Goal: Task Accomplishment & Management: Use online tool/utility

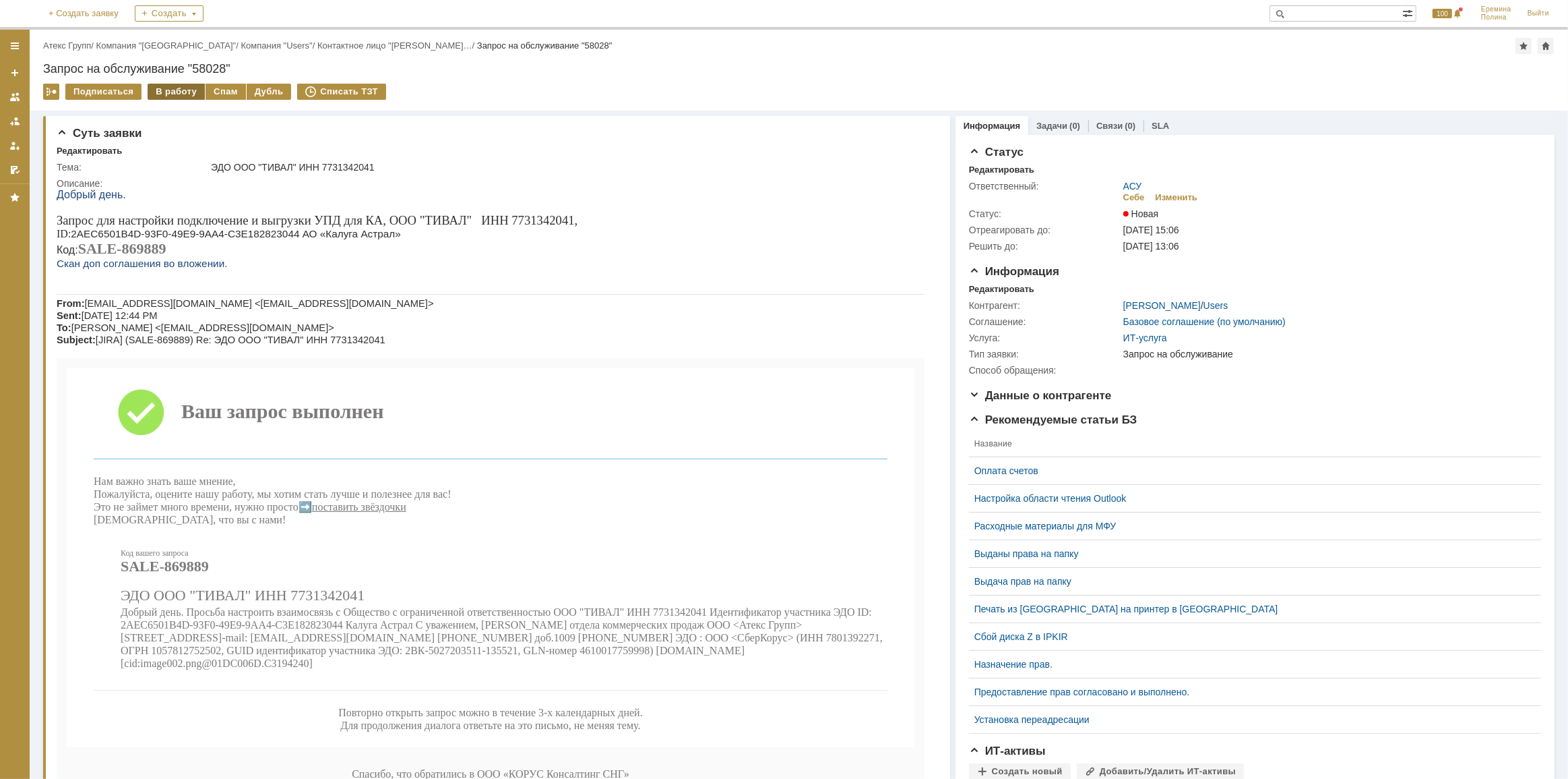
click at [165, 90] on div "В работу" at bounding box center [176, 92] width 57 height 16
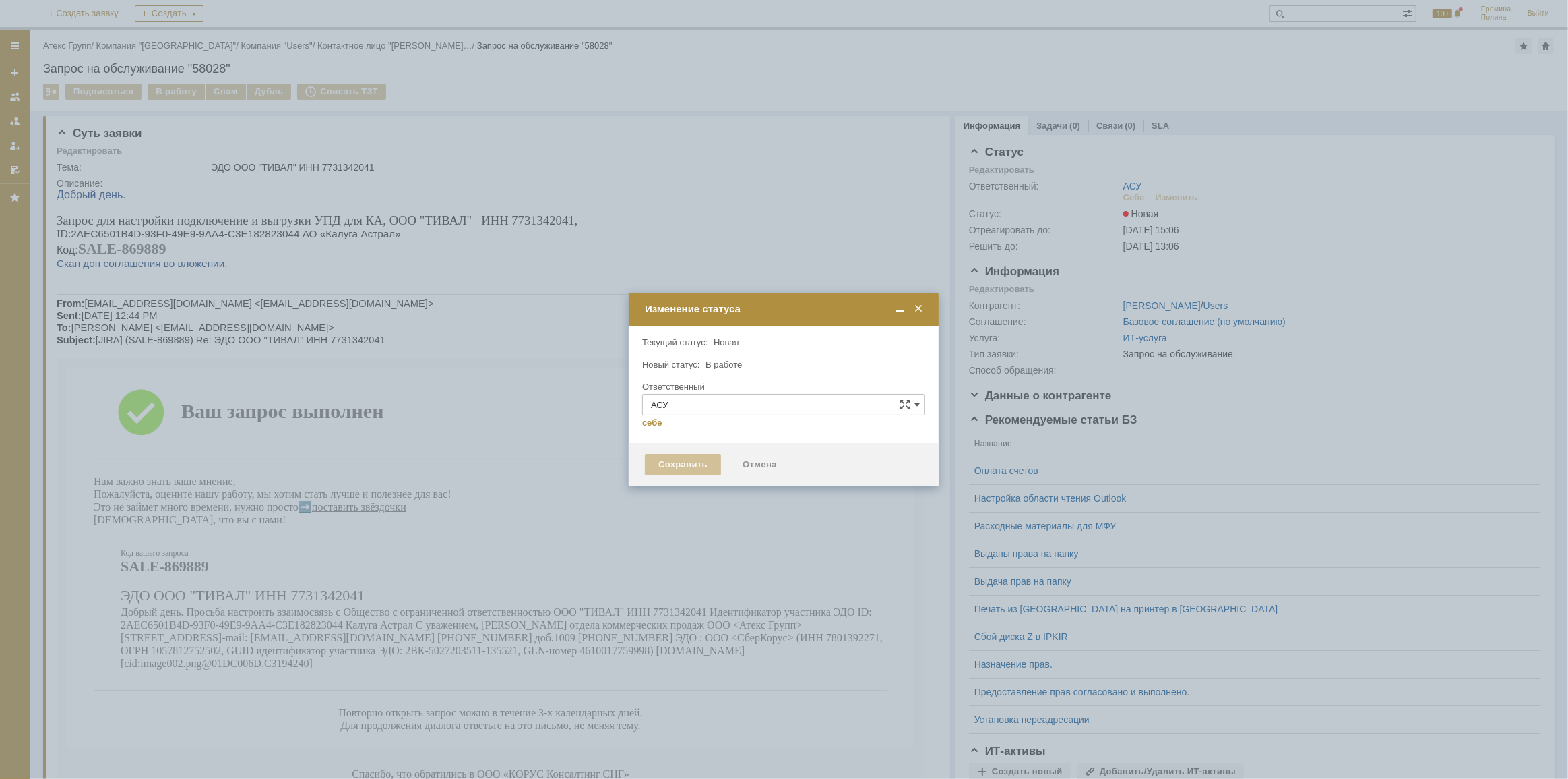
type input "[PERSON_NAME]"
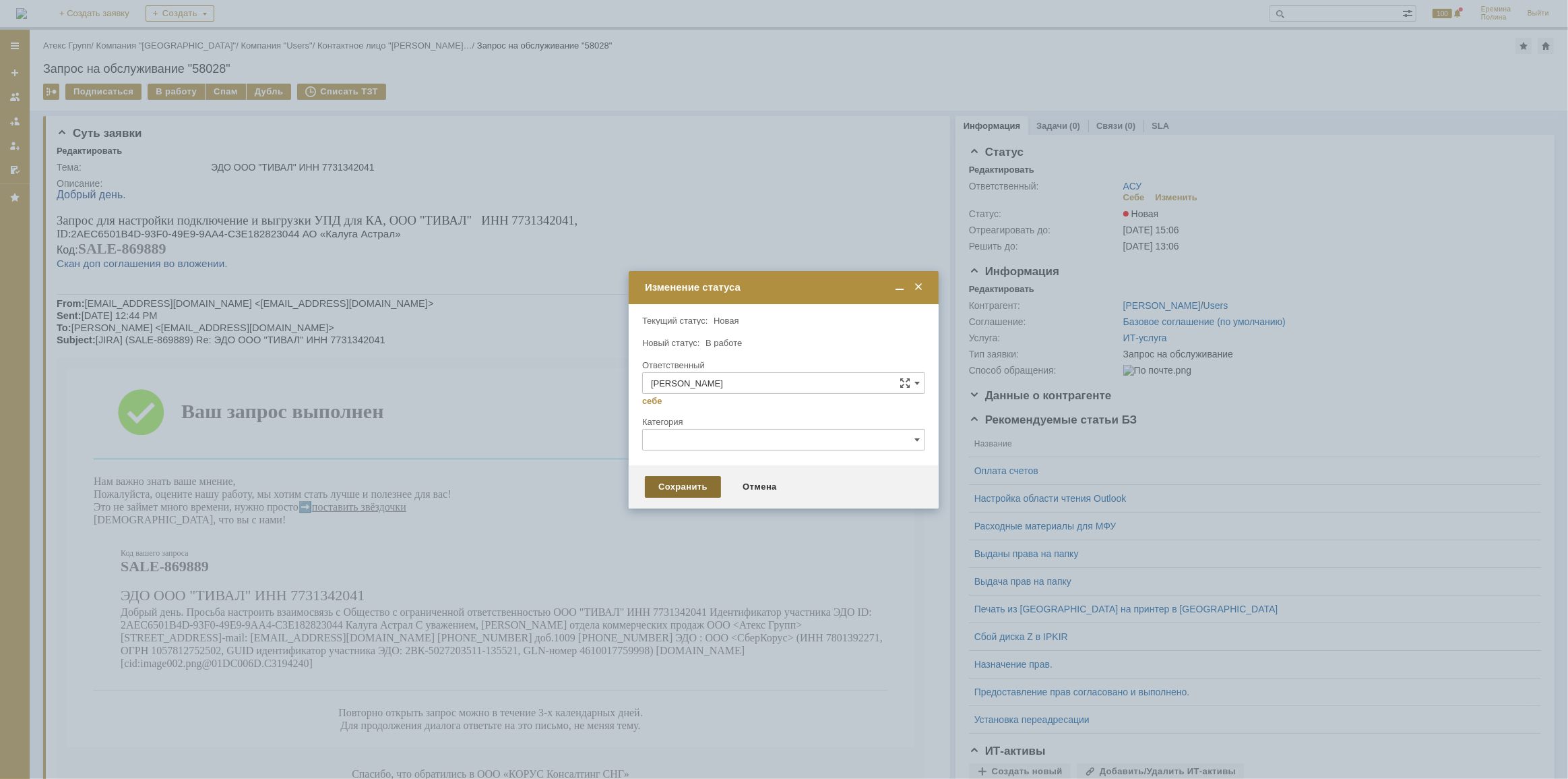
click at [699, 483] on div "Сохранить" at bounding box center [683, 487] width 76 height 22
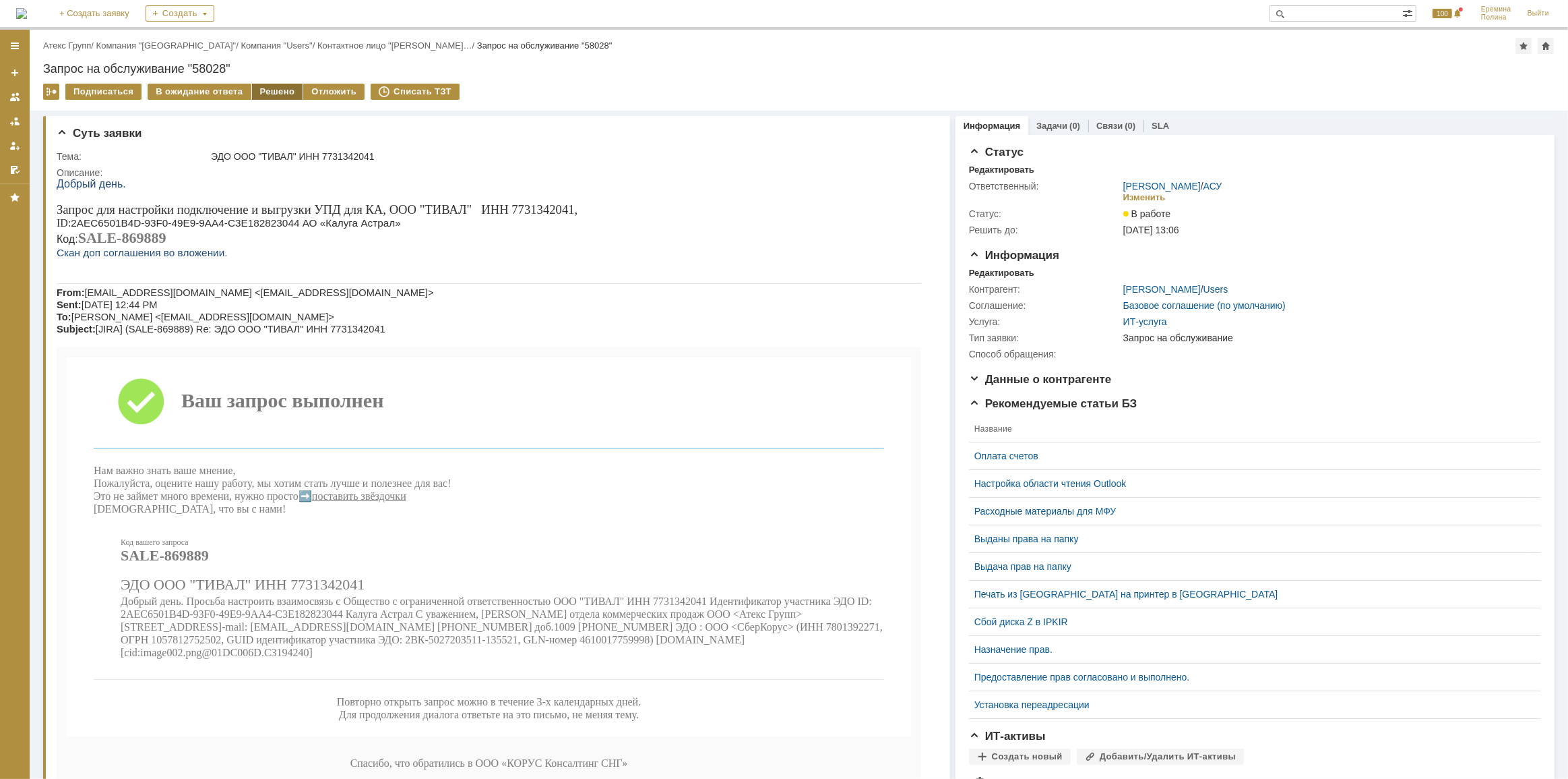
click at [265, 89] on div "Решено" at bounding box center [278, 92] width 51 height 16
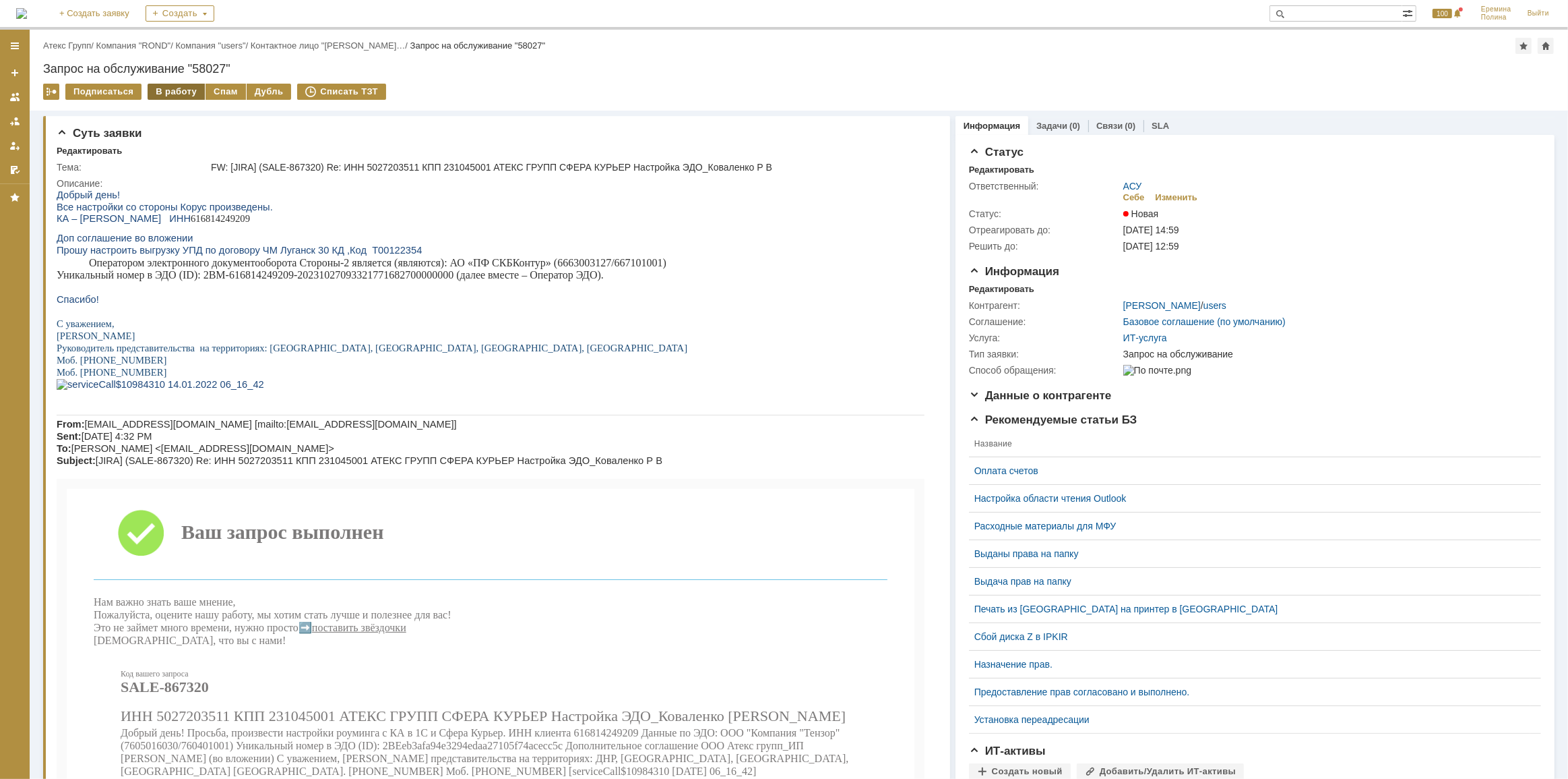
click at [173, 95] on div "В работу" at bounding box center [176, 92] width 57 height 16
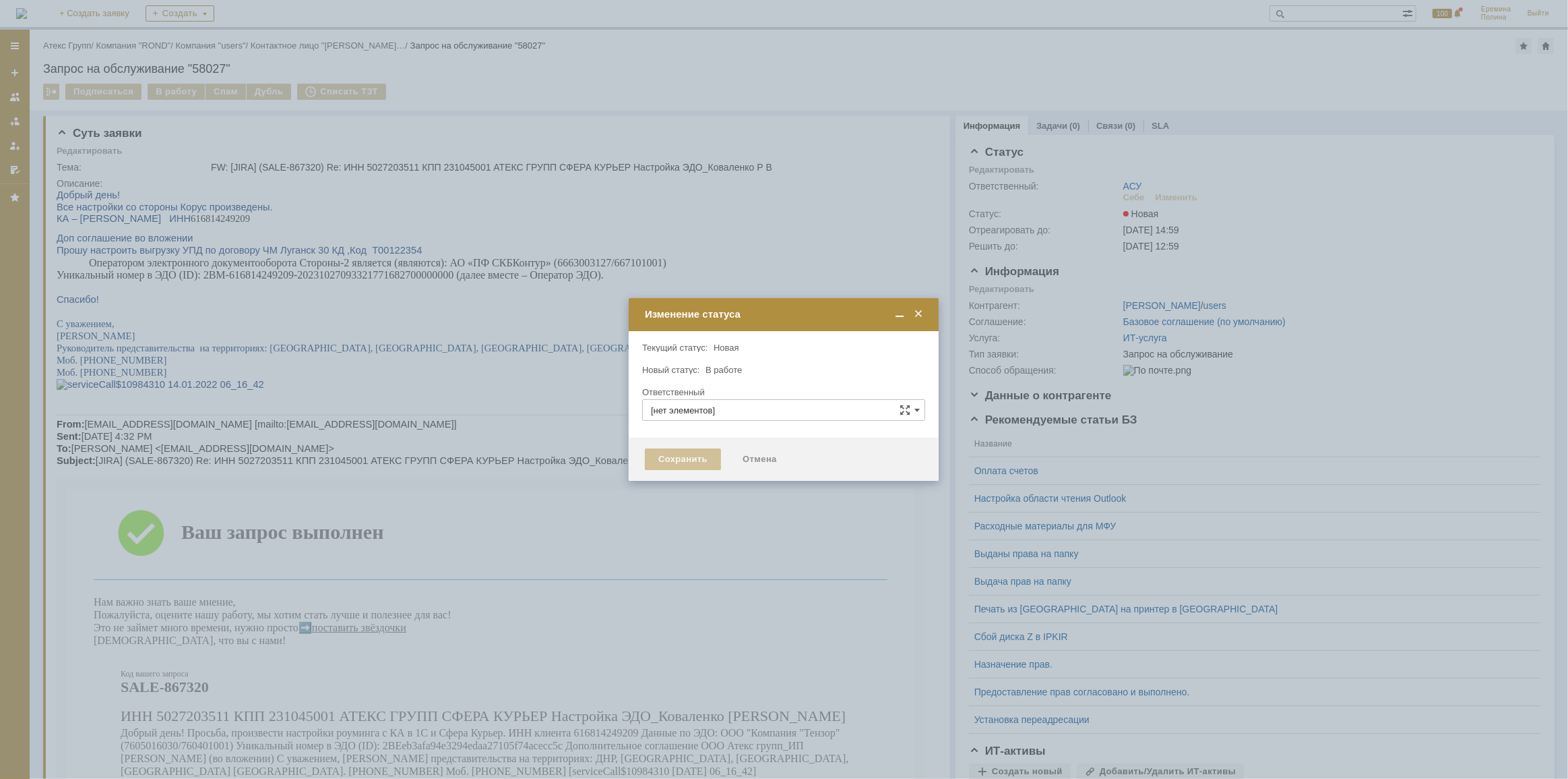
type input "АСУ"
type input "[PERSON_NAME]"
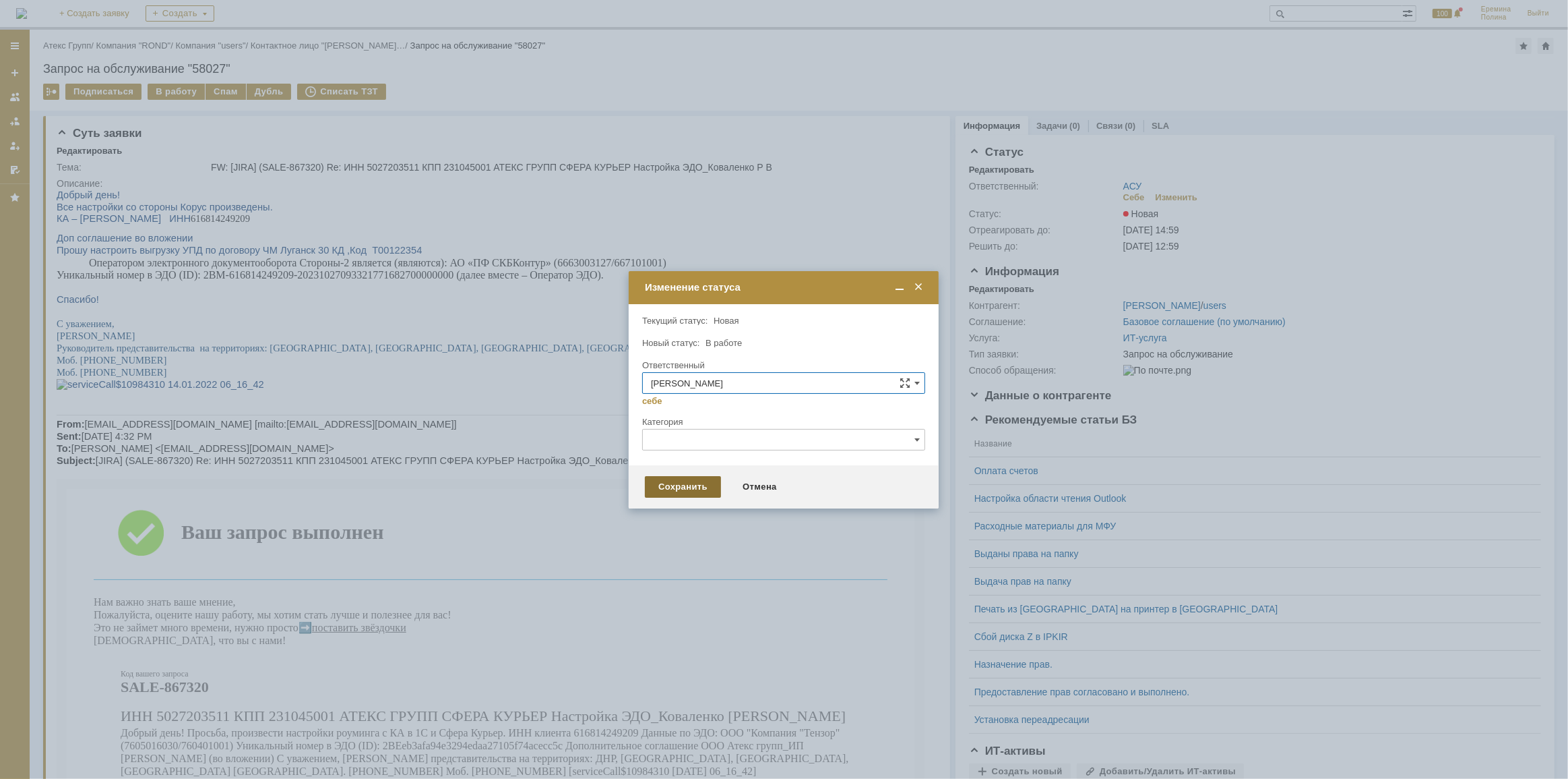
click at [682, 483] on div "Сохранить" at bounding box center [683, 487] width 76 height 22
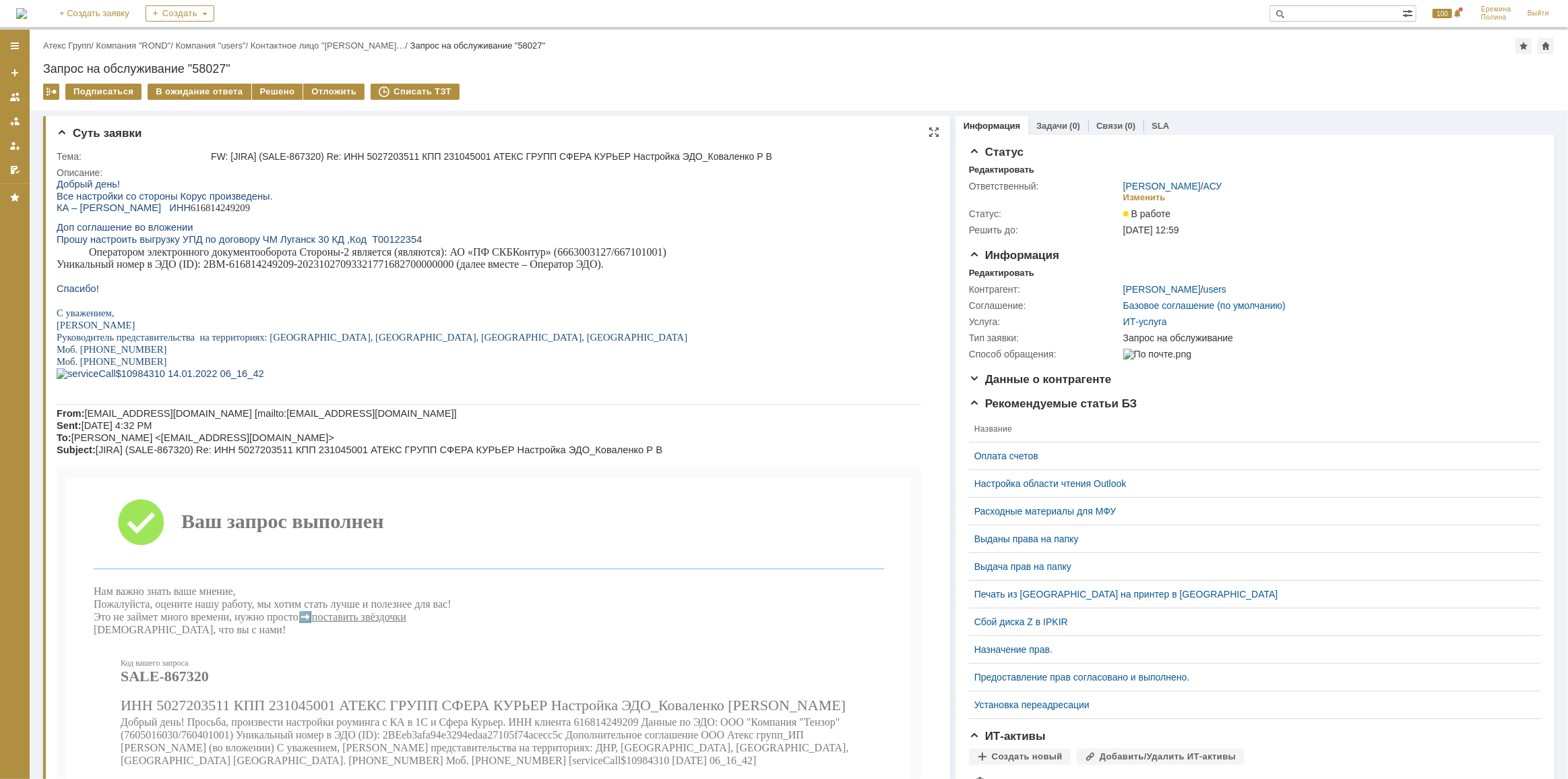
drag, startPoint x: 268, startPoint y: 92, endPoint x: 309, endPoint y: 152, distance: 72.7
click at [268, 94] on div "Решено" at bounding box center [278, 92] width 51 height 16
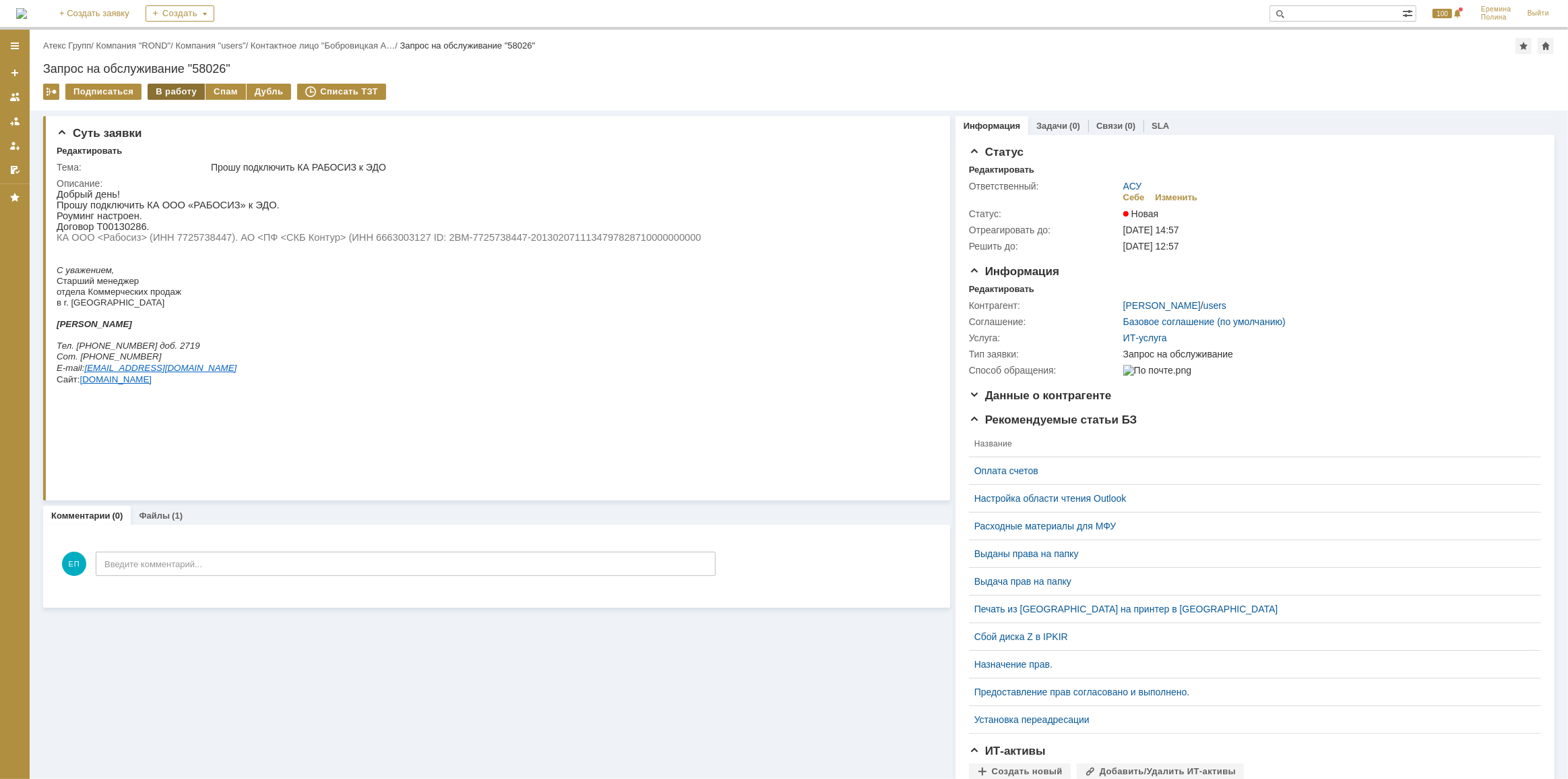
click at [171, 89] on div "В работу" at bounding box center [176, 92] width 57 height 16
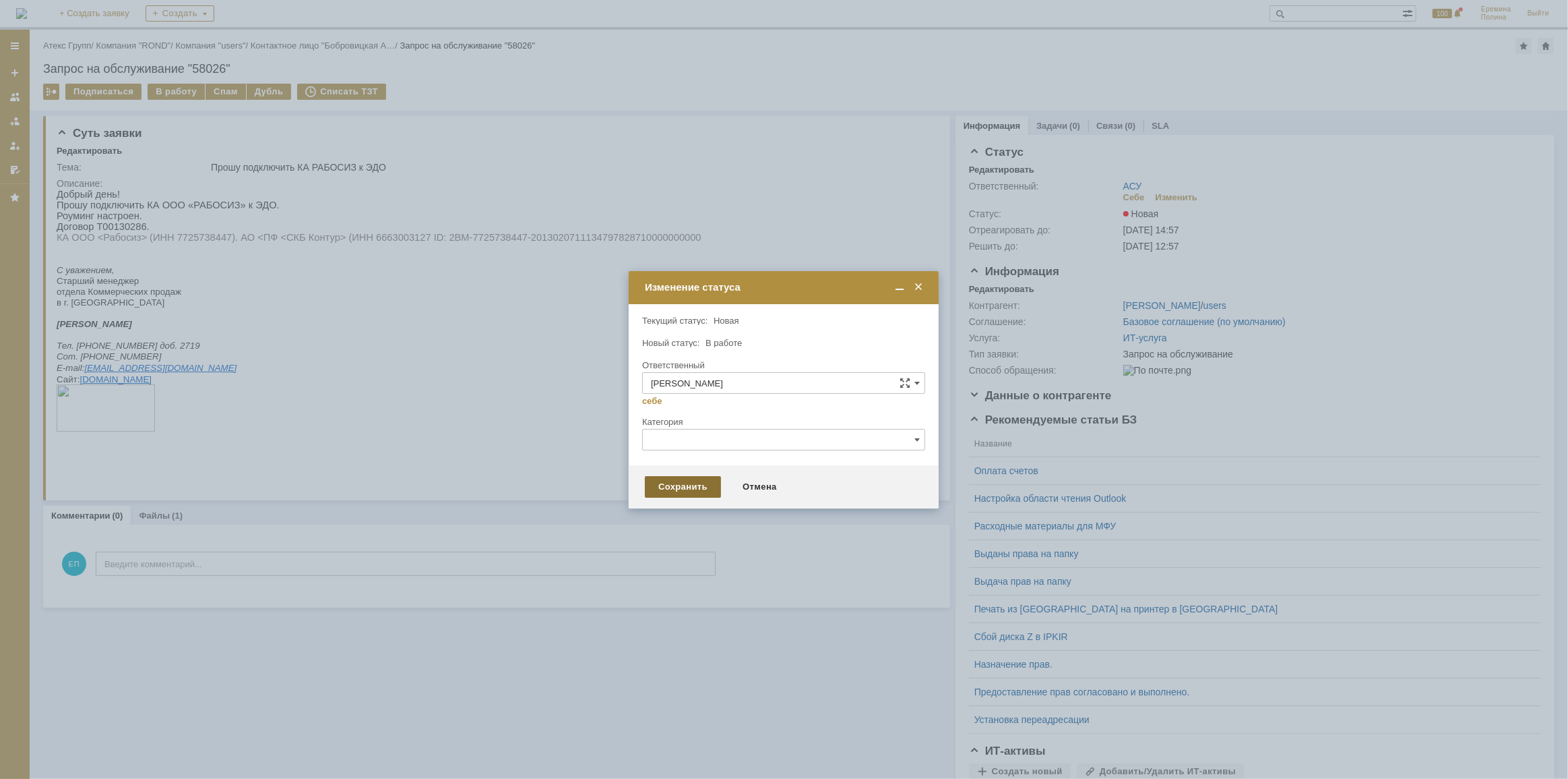
click at [683, 492] on div "Сохранить" at bounding box center [683, 487] width 76 height 22
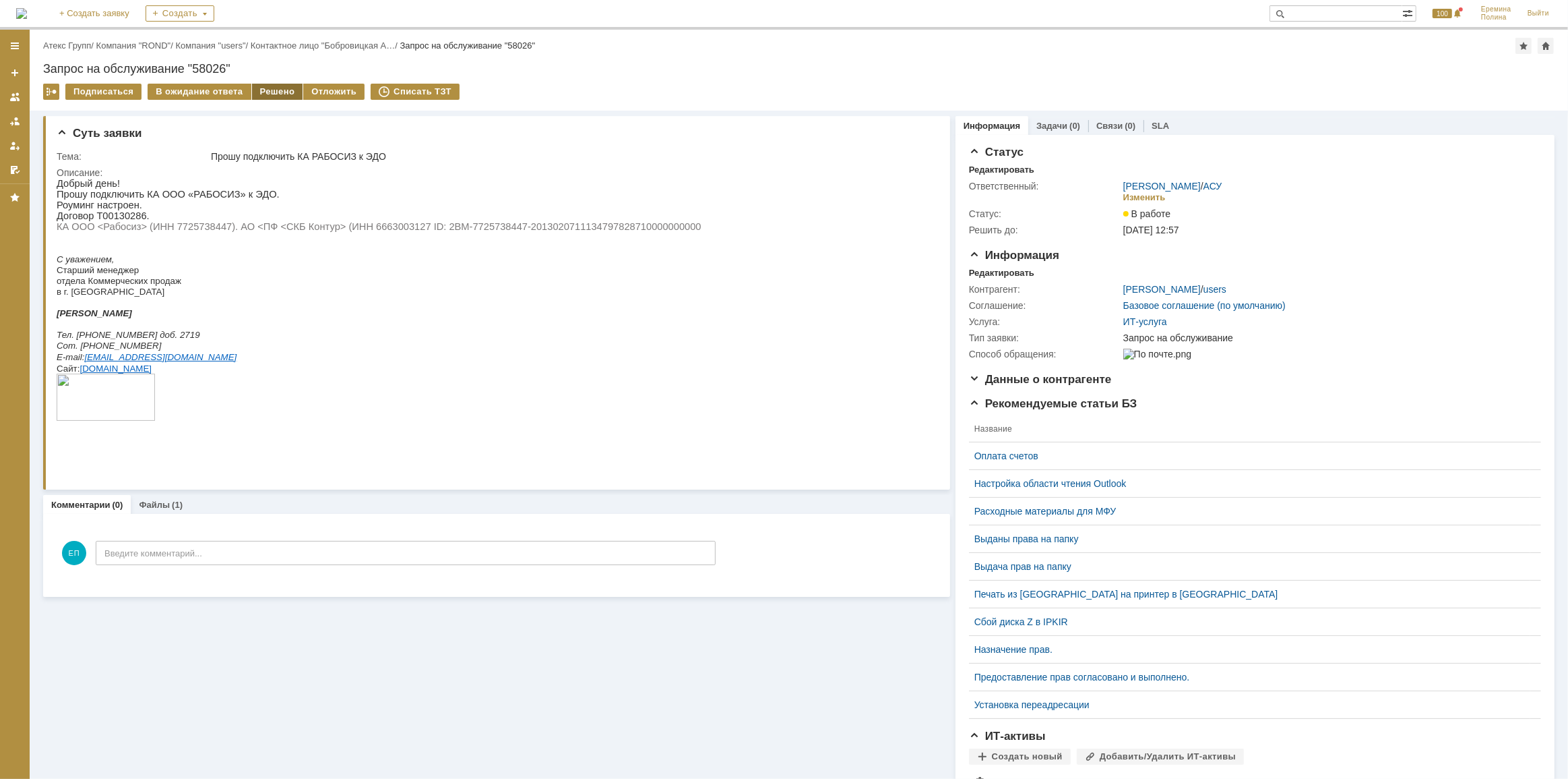
click at [289, 91] on div "Решено" at bounding box center [278, 92] width 51 height 16
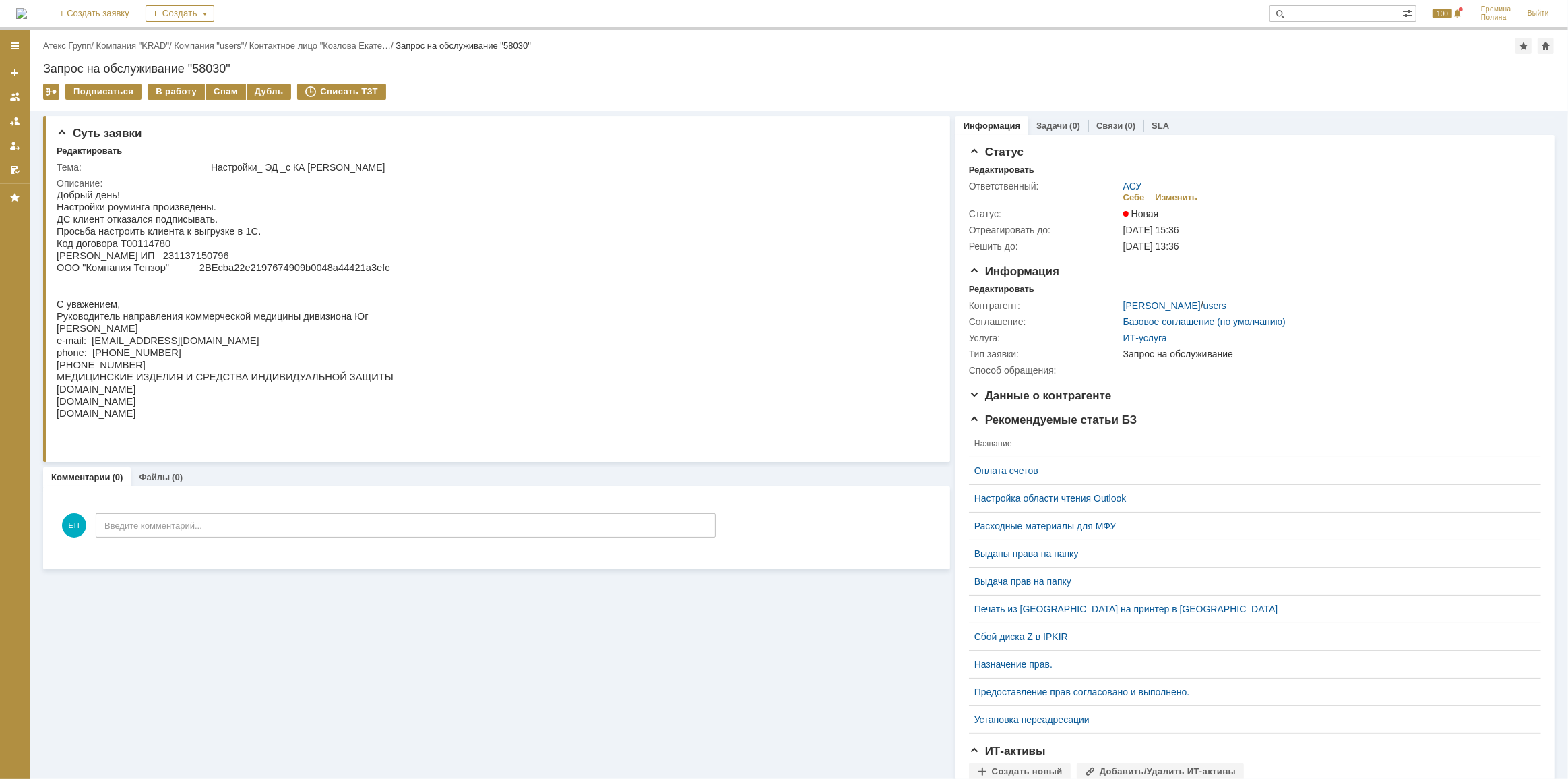
click at [168, 103] on div "Подписаться В работу Спам Дубль Списать ТЗТ" at bounding box center [799, 98] width 1511 height 28
click at [166, 95] on div "В работу" at bounding box center [176, 92] width 57 height 16
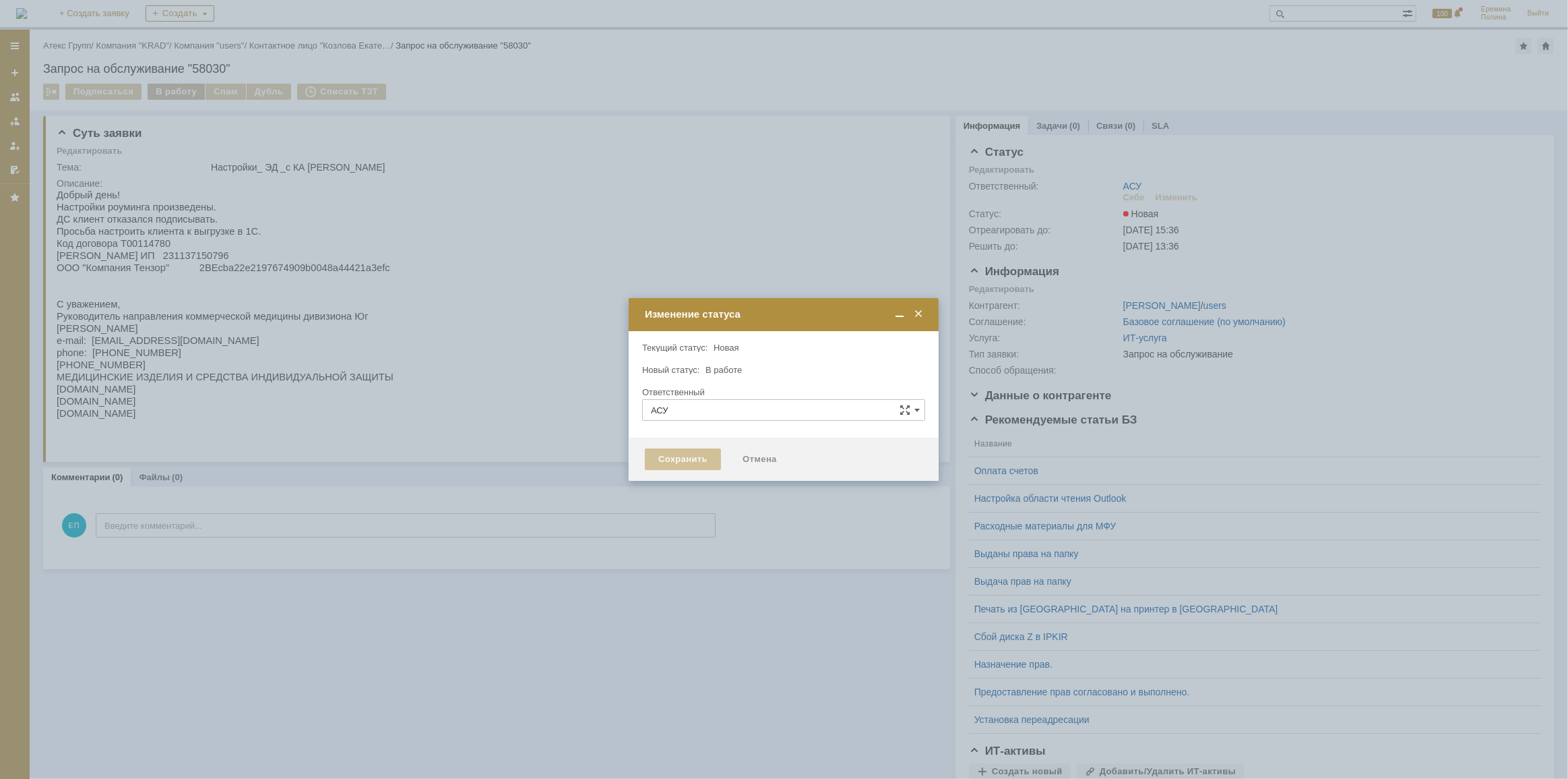
type input "[PERSON_NAME]"
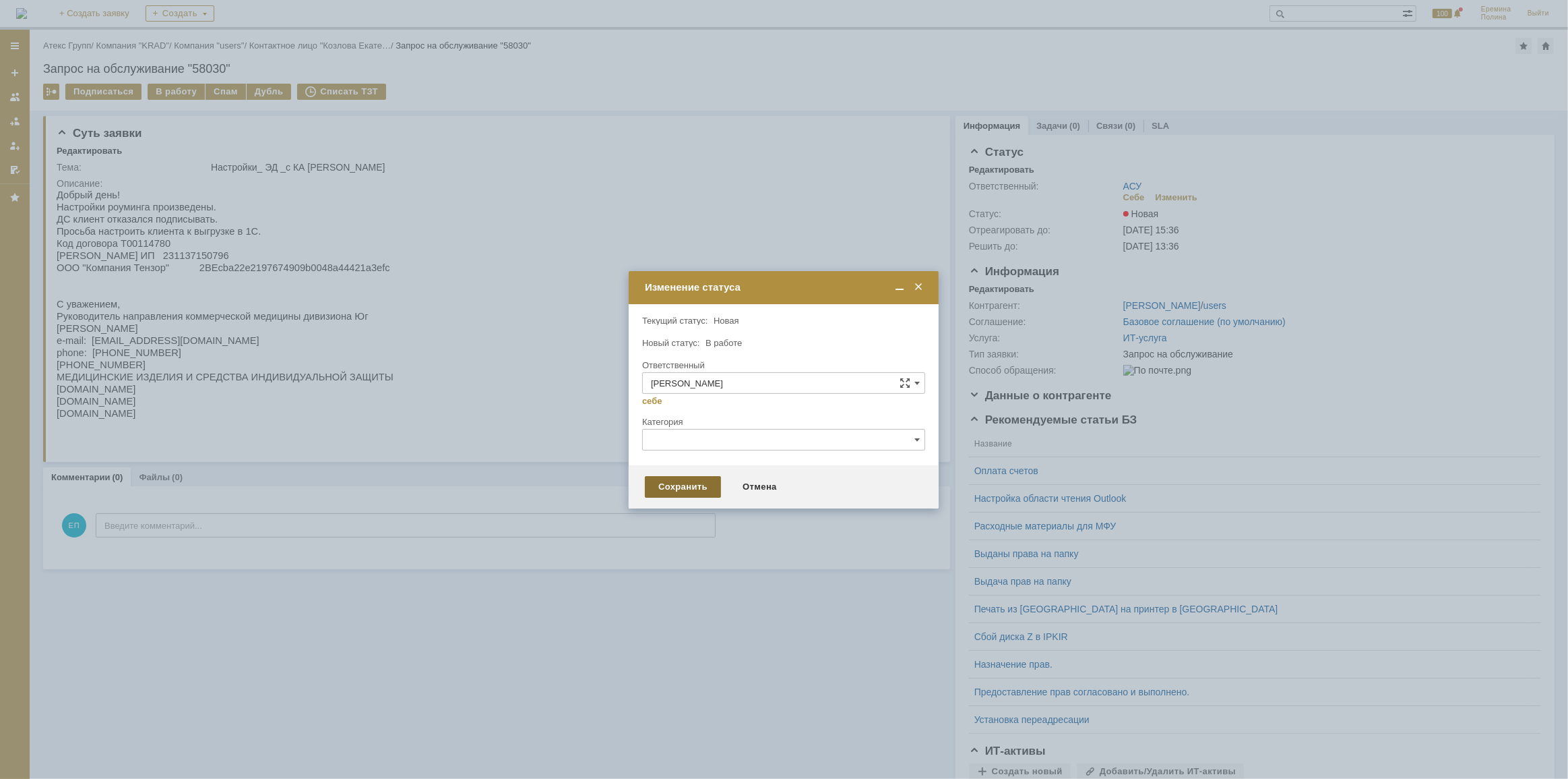
click at [655, 492] on div "Сохранить" at bounding box center [683, 487] width 76 height 22
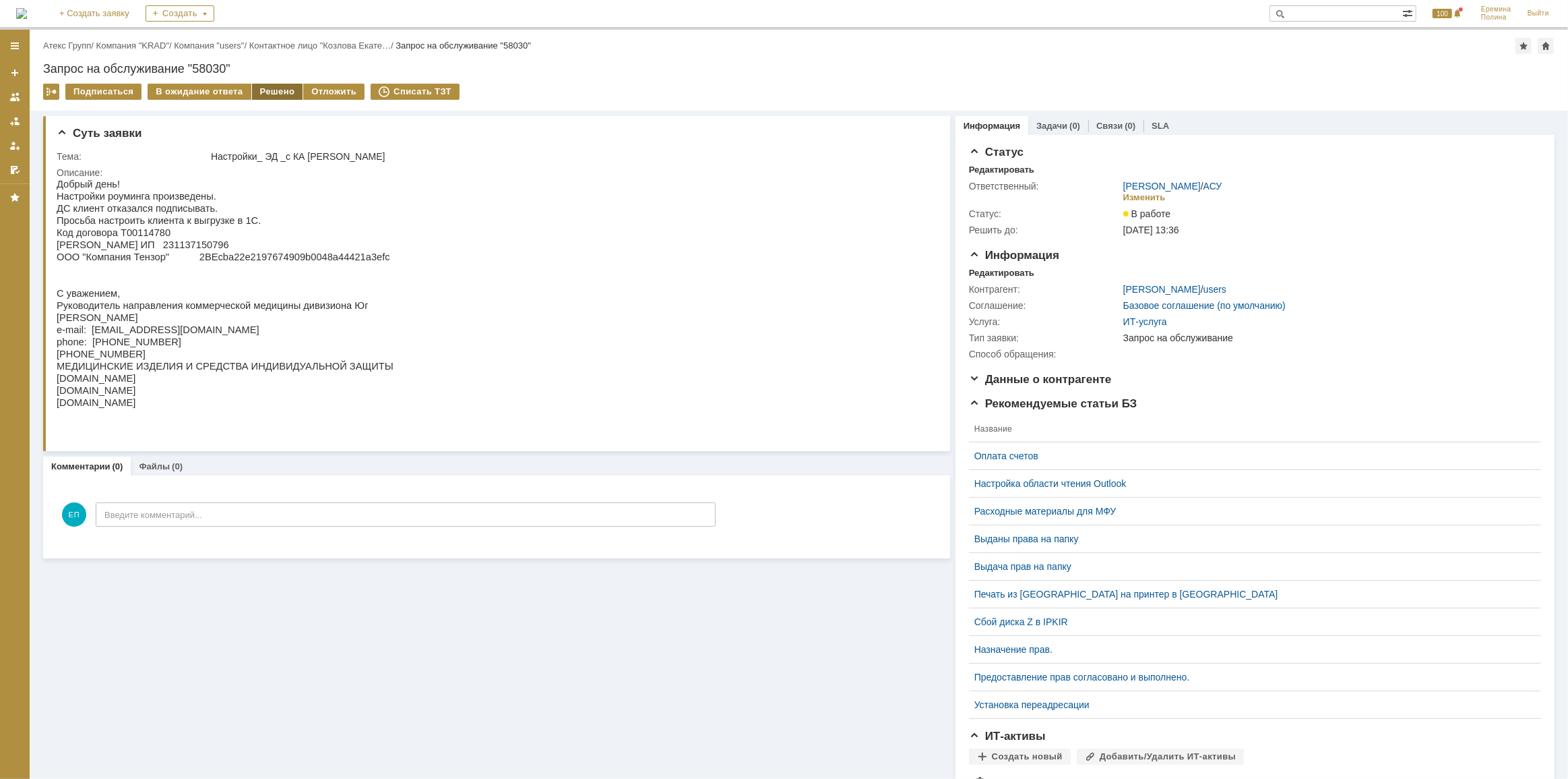
click at [272, 93] on div "Решено" at bounding box center [278, 92] width 51 height 16
